Goal: Find specific page/section: Locate a particular part of the current website

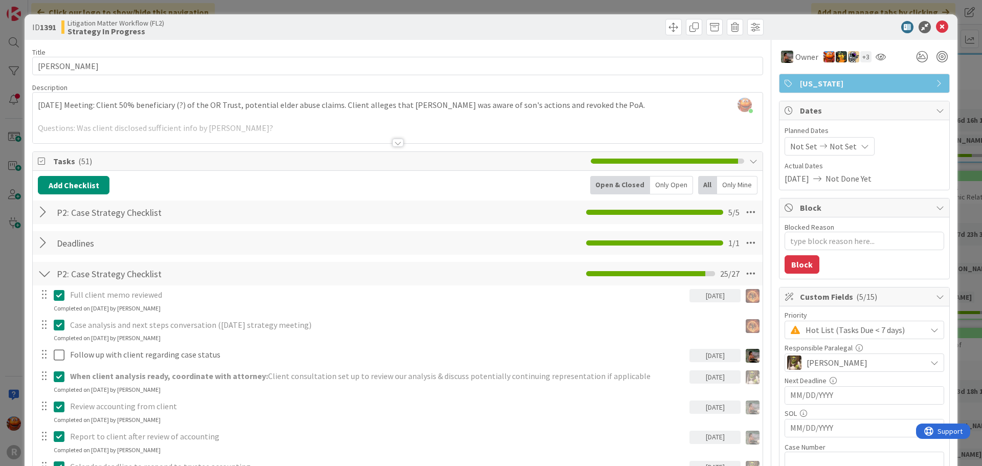
click at [3, 118] on div "ID 1391 Litigation Matter Workflow (FL2) Strategy In Progress Title 14 / 128 [P…" at bounding box center [491, 233] width 982 height 466
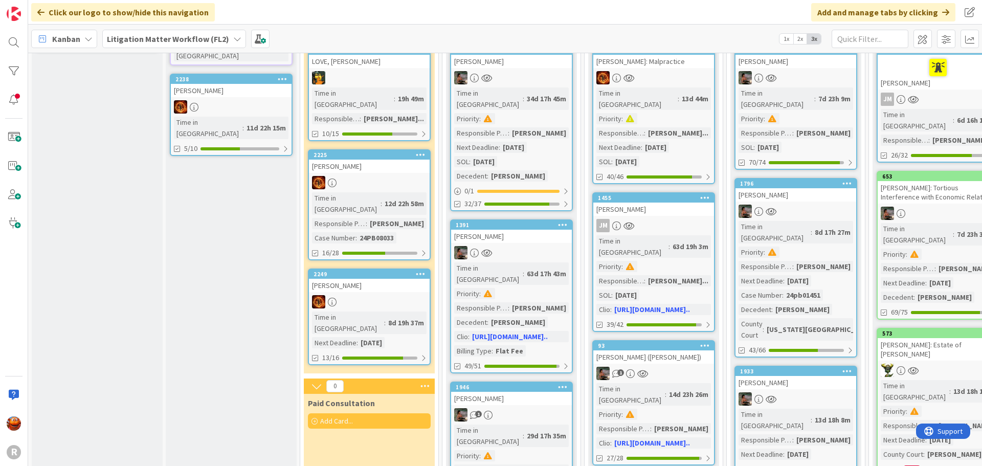
click at [75, 37] on span "Kanban" at bounding box center [66, 39] width 28 height 12
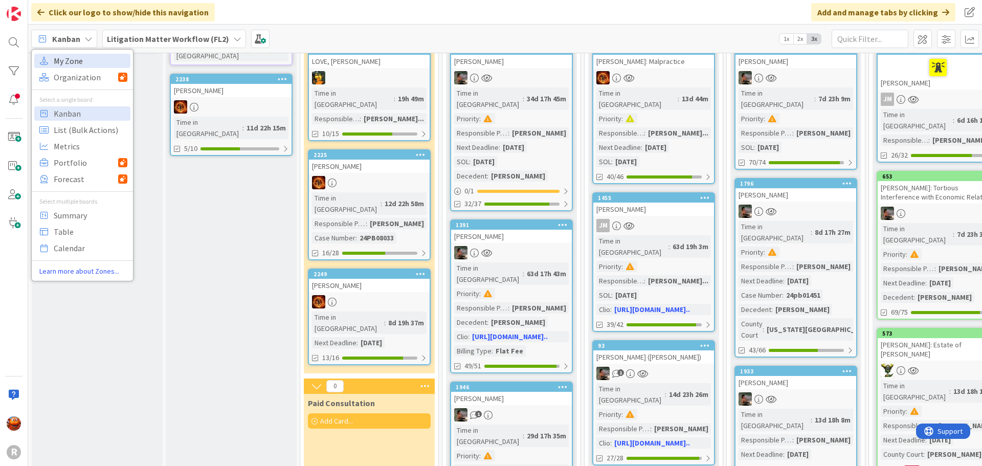
click at [84, 54] on span "My Zone" at bounding box center [91, 60] width 74 height 15
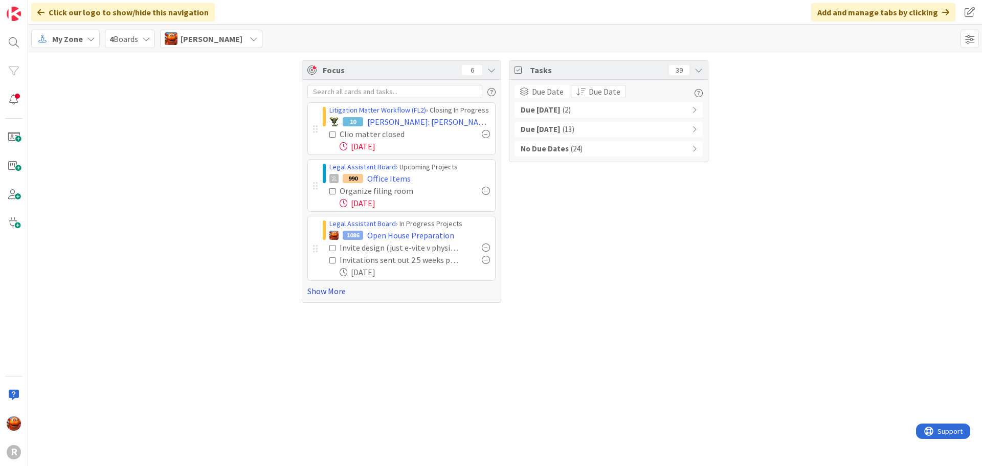
click at [330, 289] on link "Show More" at bounding box center [401, 291] width 188 height 12
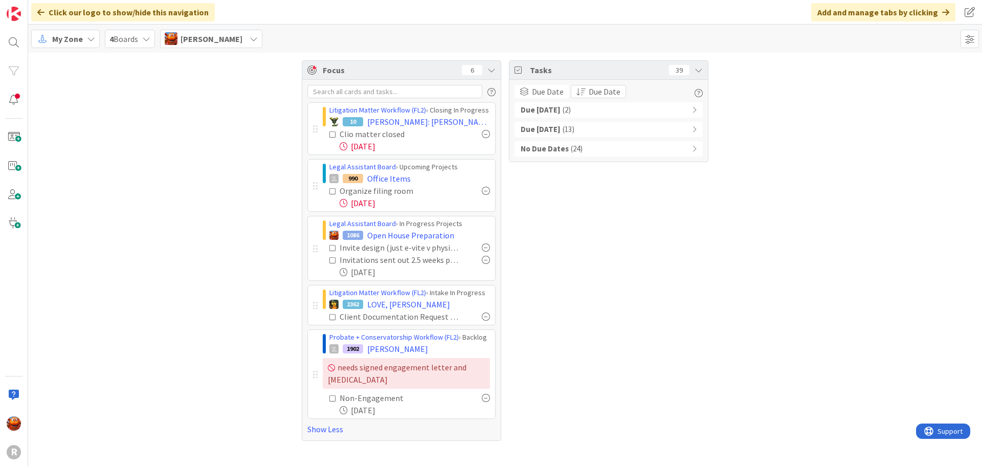
click at [77, 39] on span "My Zone" at bounding box center [67, 39] width 31 height 12
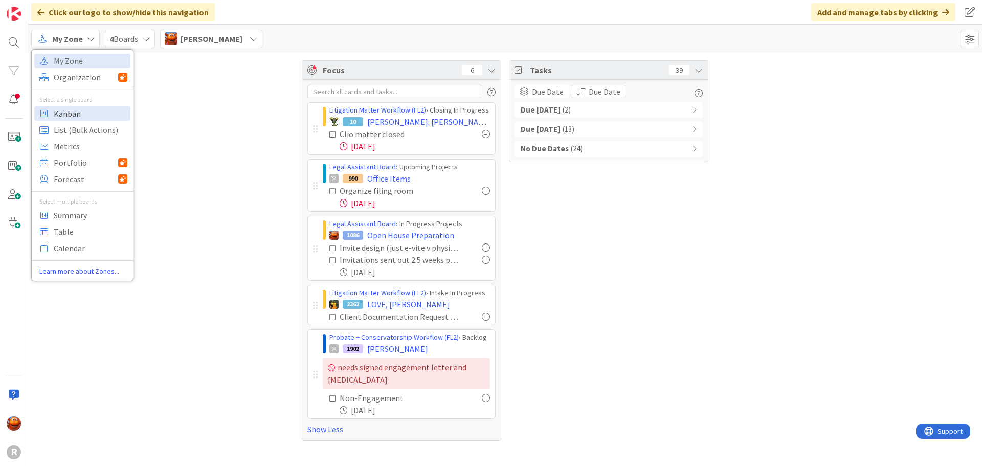
click at [79, 112] on span "Kanban" at bounding box center [91, 113] width 74 height 15
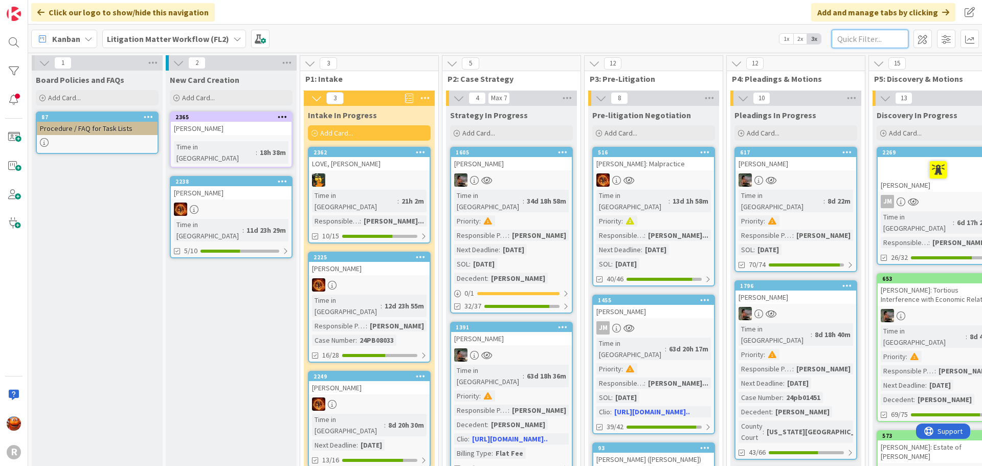
click at [891, 38] on input "text" at bounding box center [870, 39] width 77 height 18
type input "tisiot"
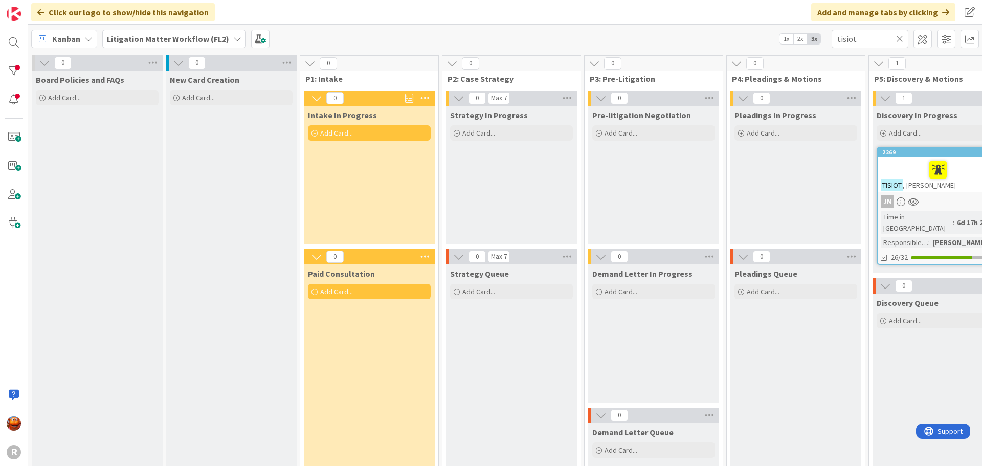
click at [929, 189] on div "[PERSON_NAME]" at bounding box center [938, 174] width 121 height 35
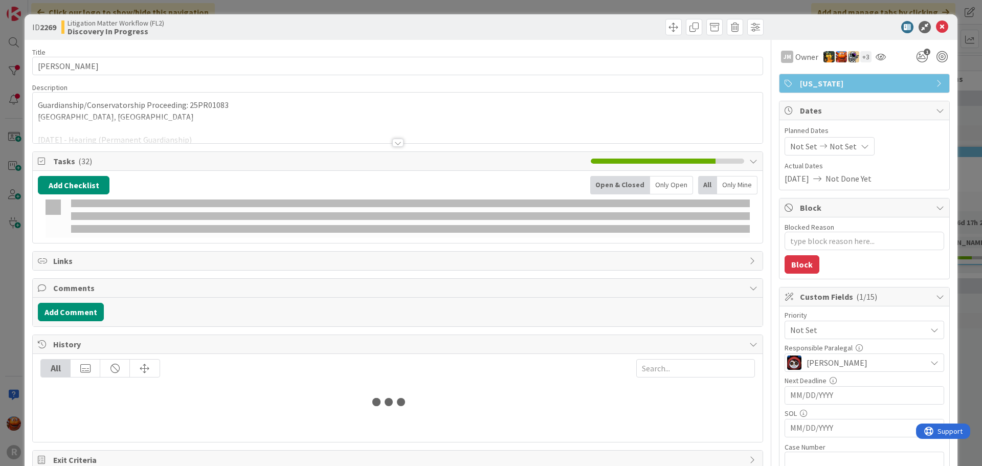
type textarea "x"
